Goal: Transaction & Acquisition: Obtain resource

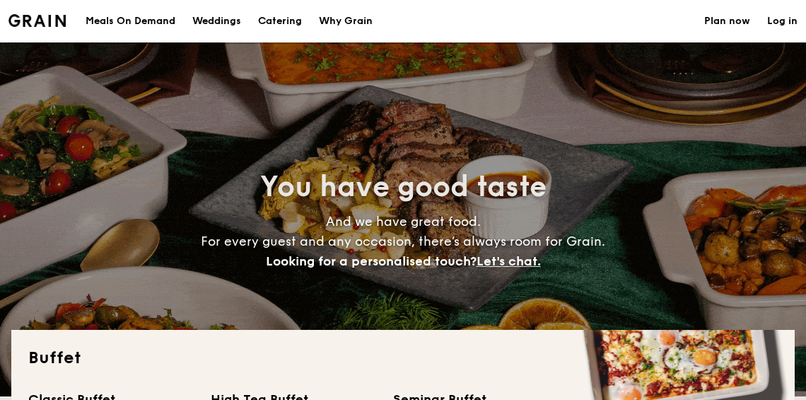
select select
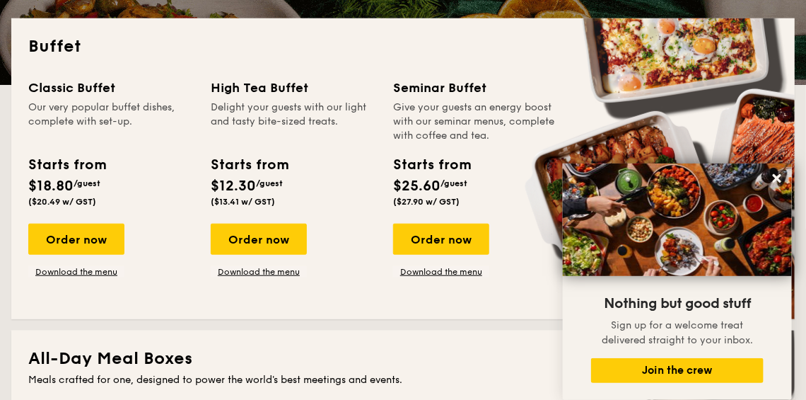
scroll to position [283, 0]
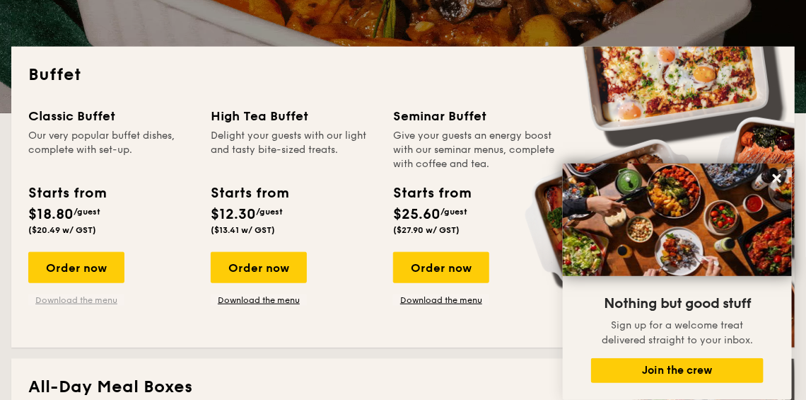
click at [82, 301] on link "Download the menu" at bounding box center [76, 299] width 96 height 11
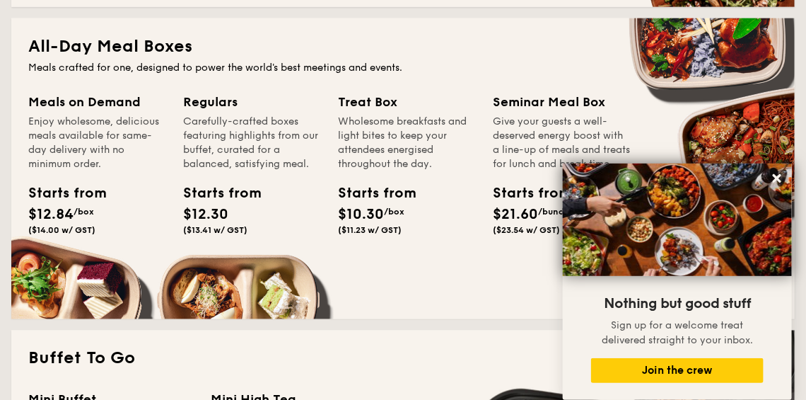
scroll to position [707, 0]
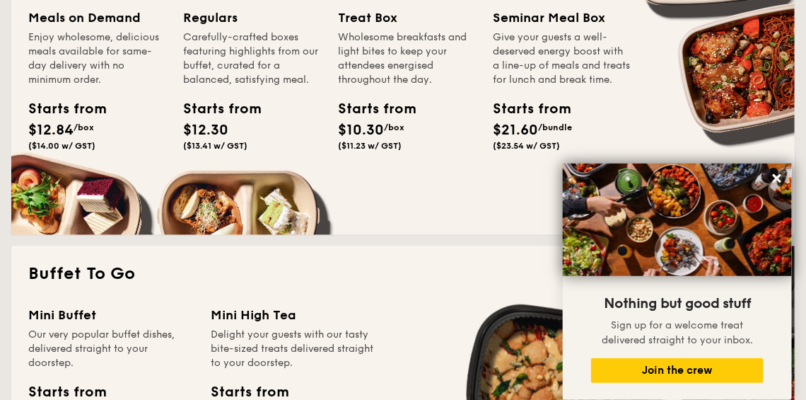
click at [233, 190] on div "Regulars Carefully-crafted boxes featuring highlights from our buffet, curated …" at bounding box center [260, 99] width 155 height 182
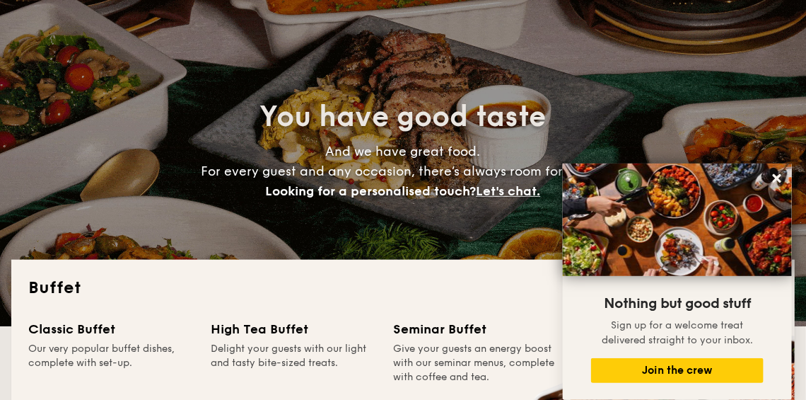
scroll to position [0, 0]
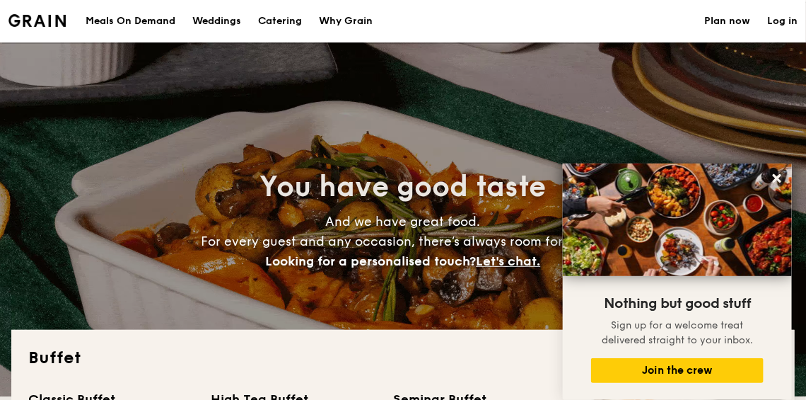
click at [133, 23] on div "Meals On Demand" at bounding box center [131, 21] width 90 height 42
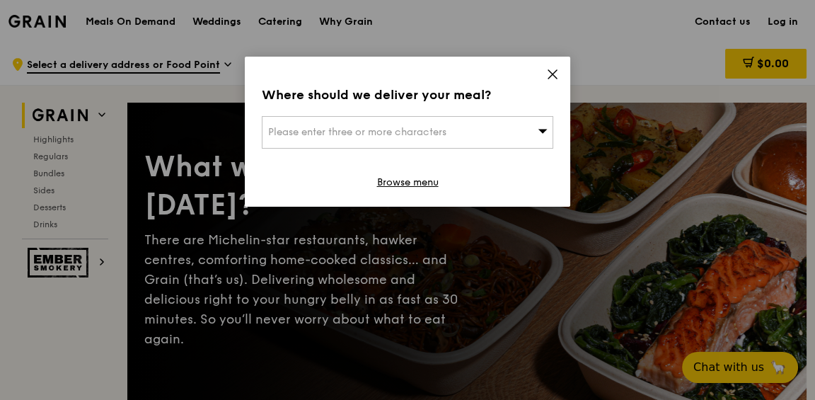
click at [550, 74] on icon at bounding box center [552, 74] width 13 height 13
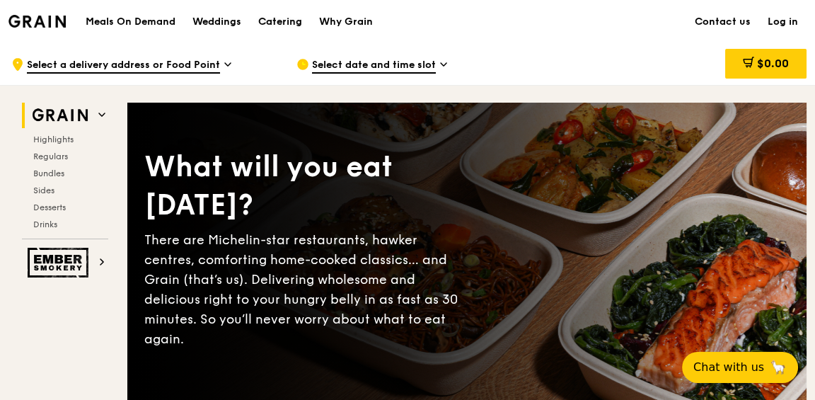
click at [291, 16] on div "Catering" at bounding box center [280, 22] width 44 height 42
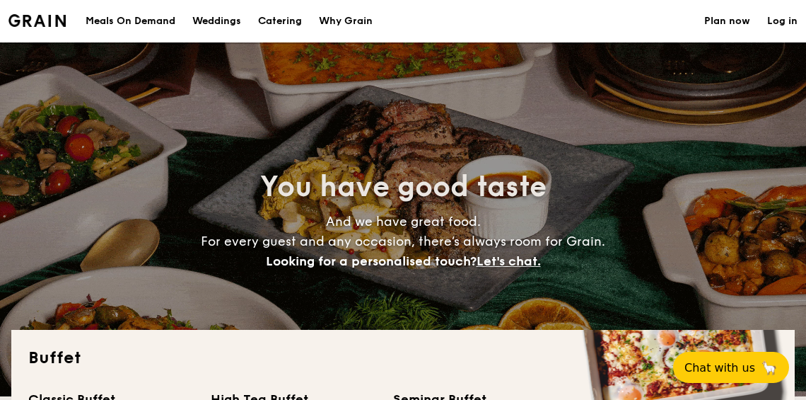
select select
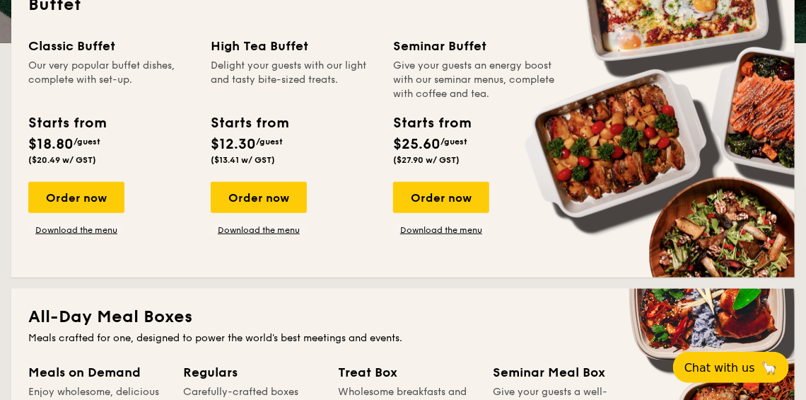
scroll to position [778, 0]
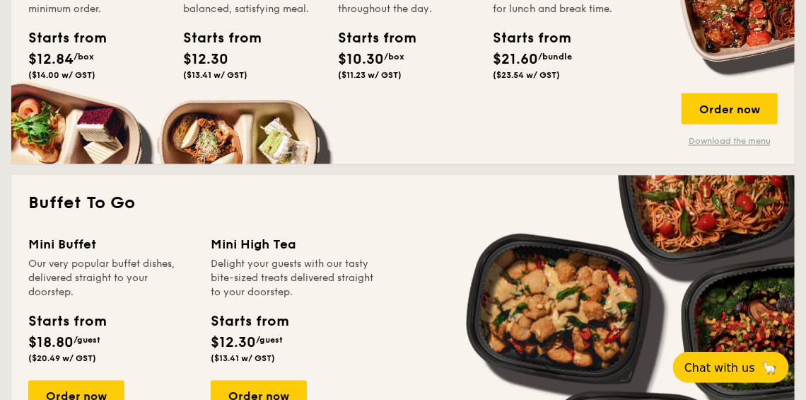
click at [717, 140] on link "Download the menu" at bounding box center [730, 141] width 96 height 11
